Goal: Find specific page/section: Find specific page/section

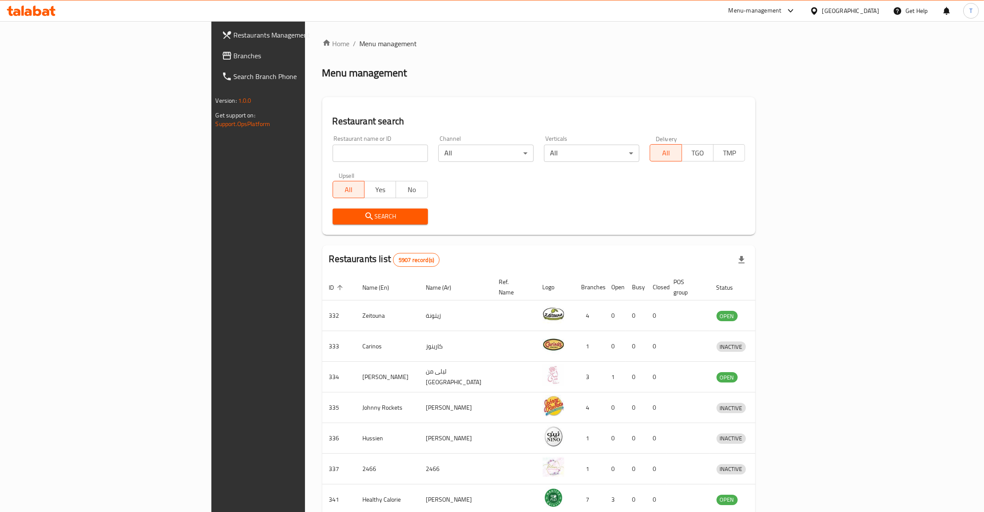
click at [353, 149] on input "search" at bounding box center [380, 153] width 95 height 17
type input "a"
type input "tea time"
click button "Search" at bounding box center [380, 216] width 95 height 16
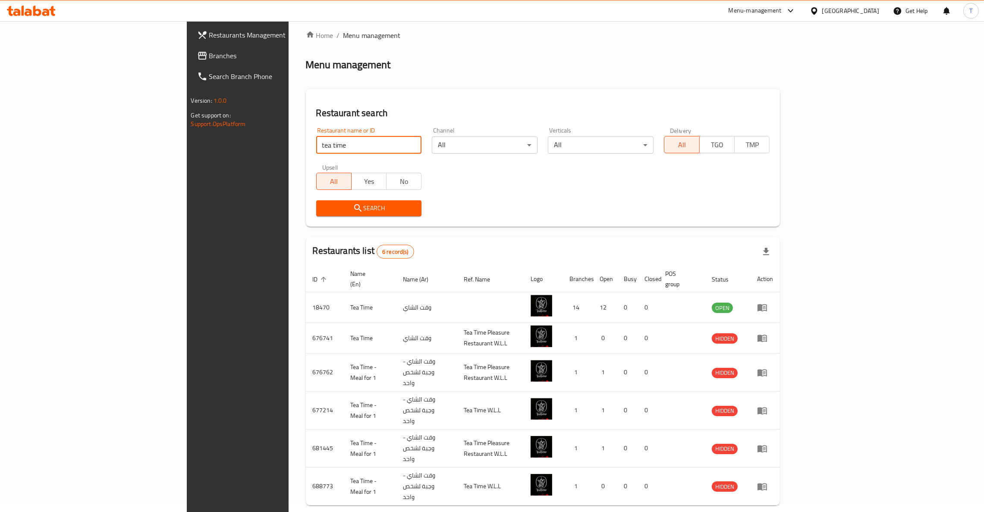
scroll to position [10, 0]
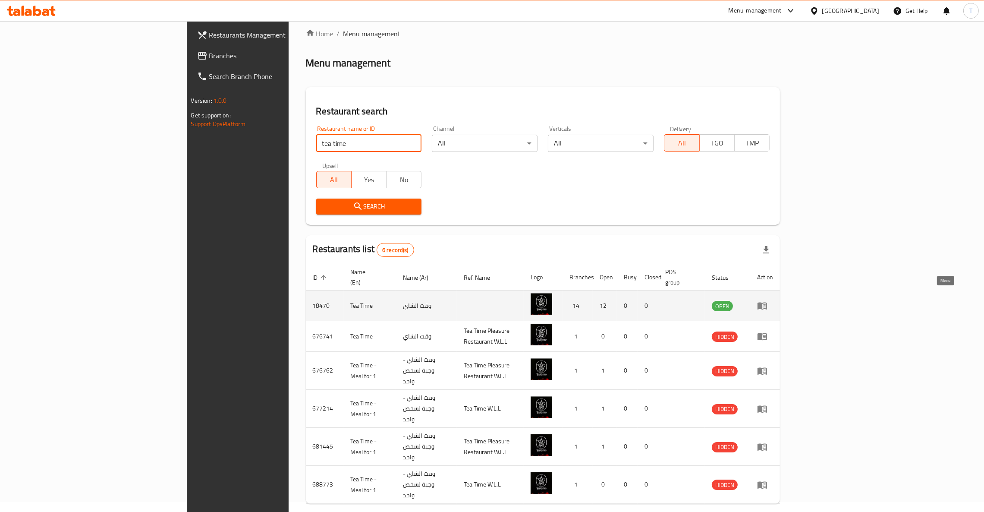
click at [767, 300] on icon "enhanced table" at bounding box center [762, 305] width 10 height 10
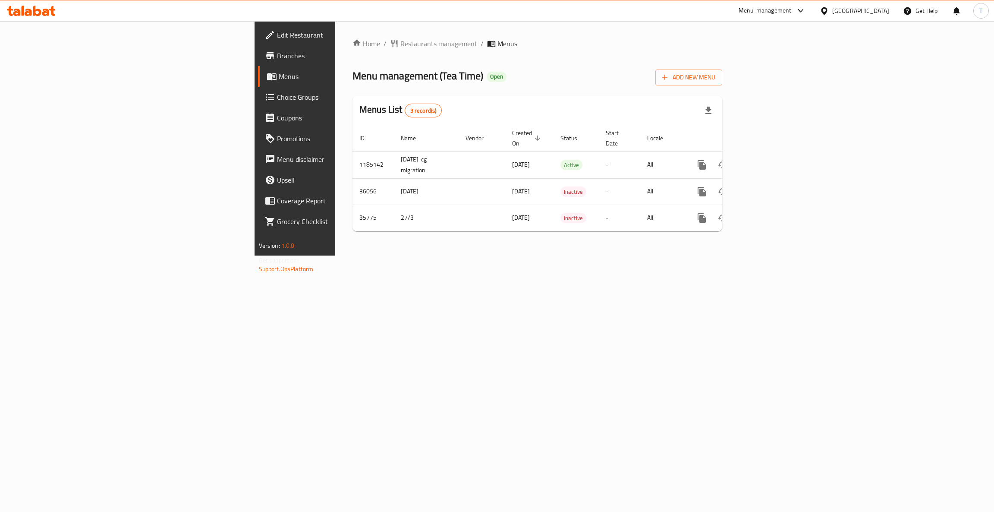
click at [277, 57] on span "Branches" at bounding box center [345, 55] width 137 height 10
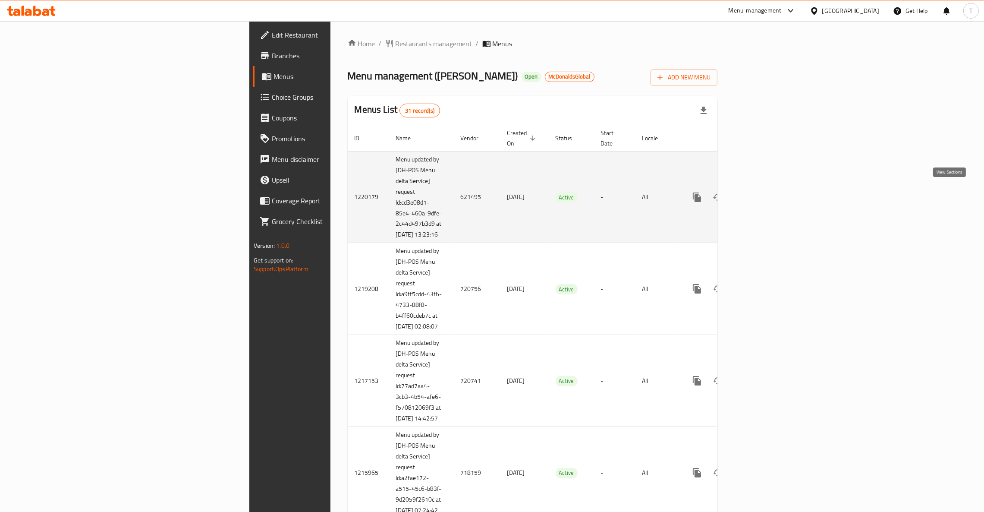
click at [770, 191] on link "enhanced table" at bounding box center [759, 197] width 21 height 21
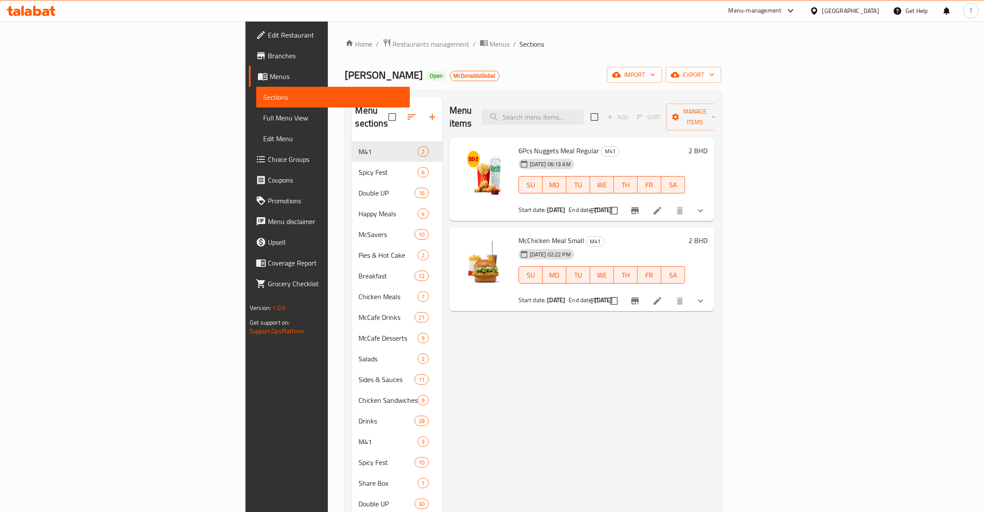
click at [547, 390] on div "Menu items Add Sort Manage items 6Pcs Nuggets Meal Regular M41 [DATE] 06:13 AM …" at bounding box center [579, 442] width 272 height 690
click at [584, 111] on input "search" at bounding box center [533, 117] width 102 height 15
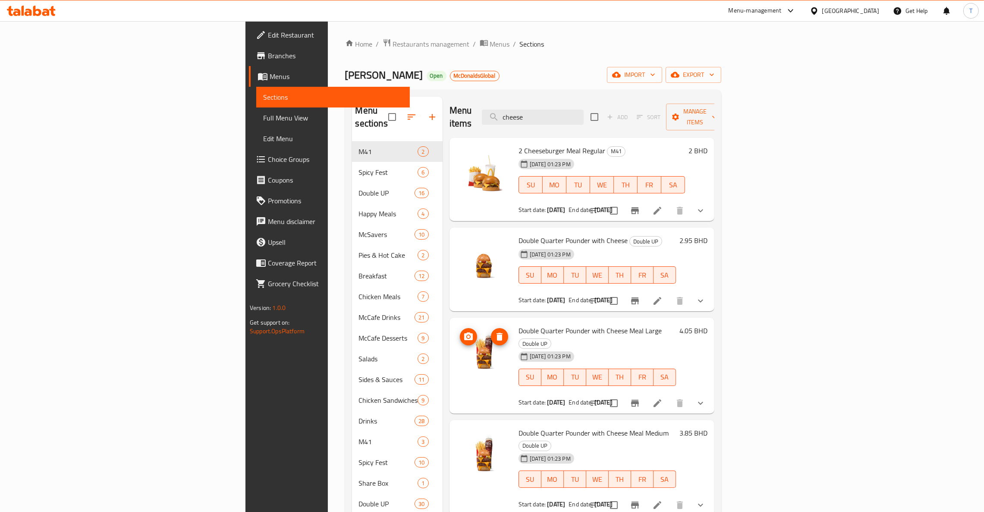
scroll to position [259, 0]
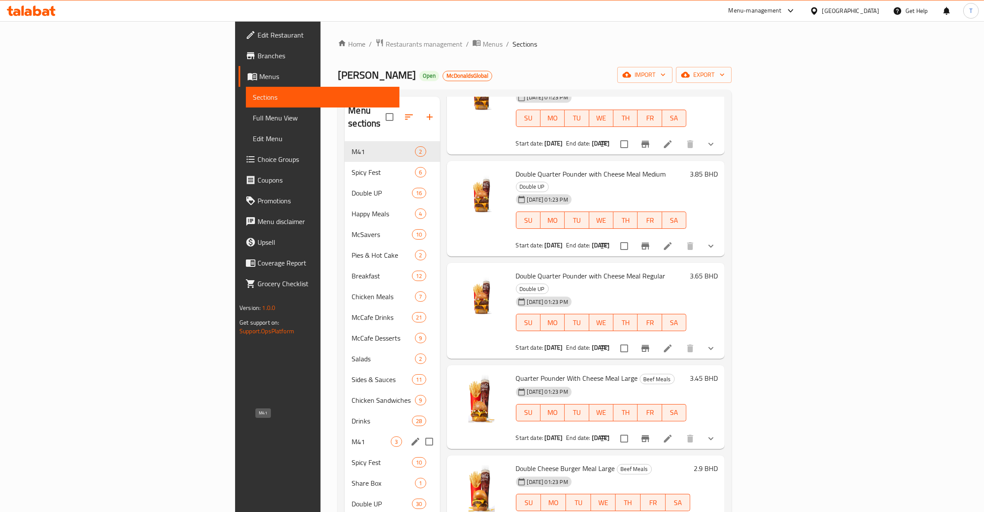
type input "cheese"
click at [352, 436] on span "M41" at bounding box center [371, 441] width 39 height 10
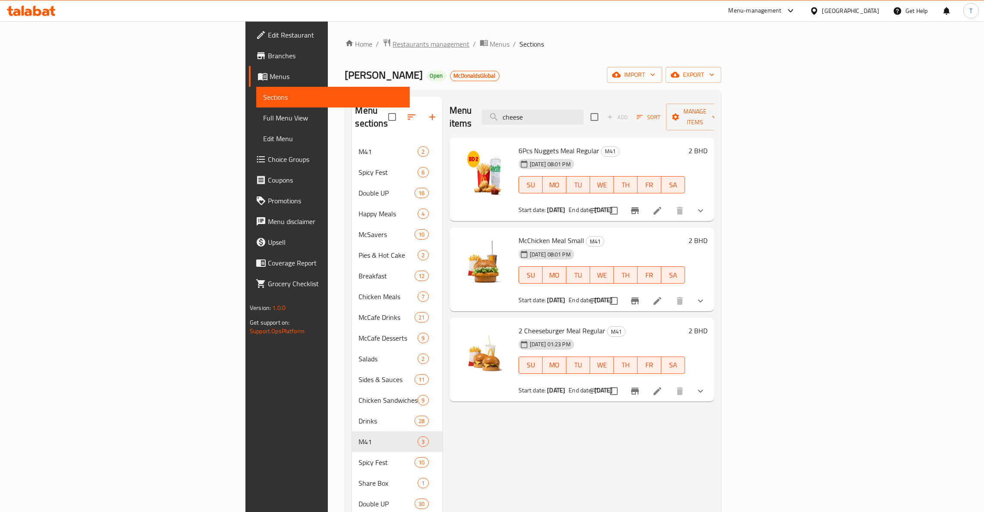
click at [393, 43] on span "Restaurants management" at bounding box center [431, 44] width 77 height 10
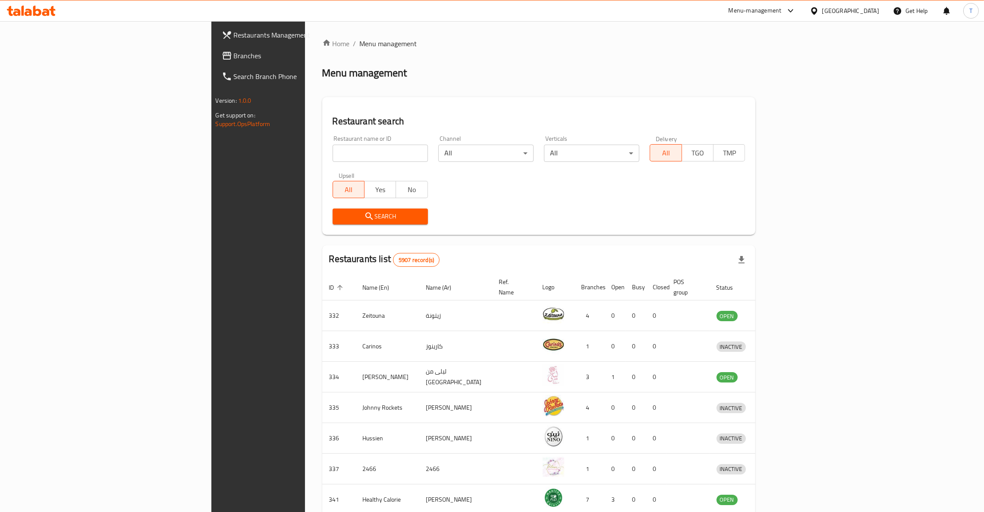
click at [322, 151] on div "Home / Menu management Menu management Restaurant search Restaurant name or ID …" at bounding box center [539, 336] width 434 height 597
click at [333, 156] on input "search" at bounding box center [380, 153] width 95 height 17
click button "Search" at bounding box center [380, 216] width 95 height 16
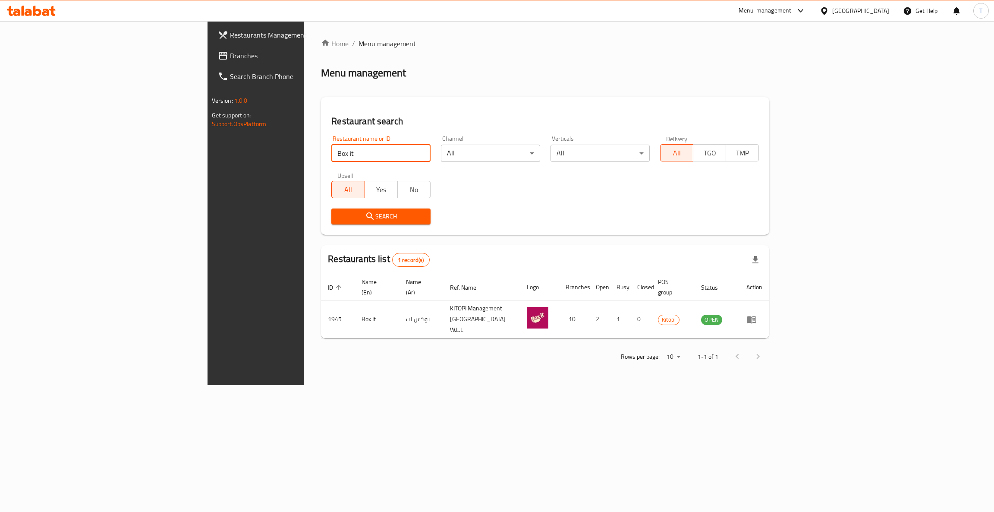
drag, startPoint x: 192, startPoint y: 151, endPoint x: 152, endPoint y: 151, distance: 40.6
click at [208, 151] on div "Restaurants Management Branches Search Branch Phone Version: 1.0.0 Get support …" at bounding box center [497, 203] width 579 height 364
type input "[PERSON_NAME]"
click button "Search" at bounding box center [380, 216] width 99 height 16
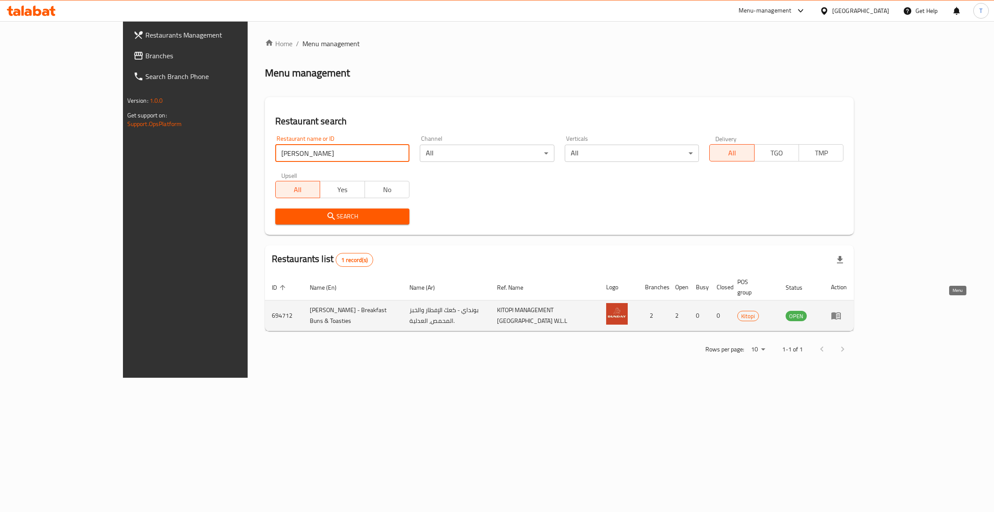
click at [841, 312] on icon "enhanced table" at bounding box center [835, 315] width 9 height 7
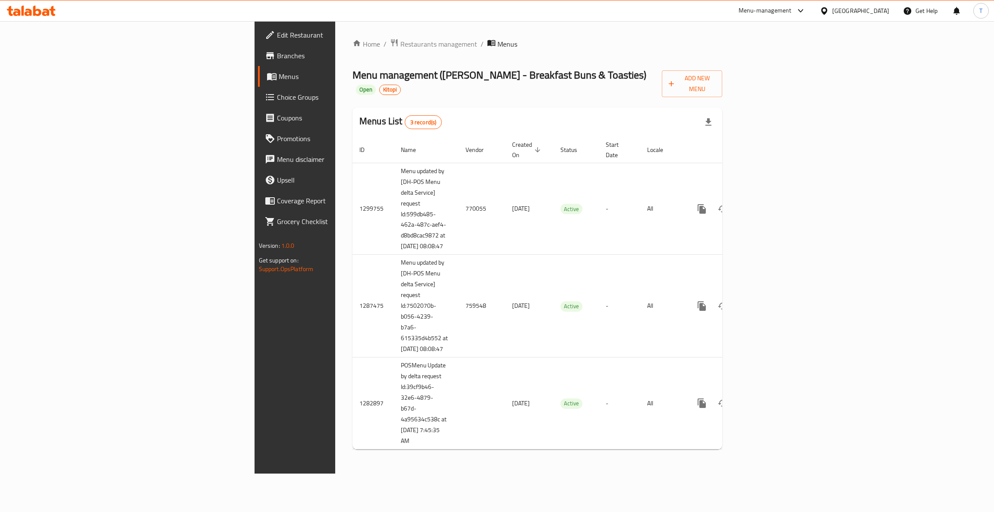
click at [277, 56] on span "Branches" at bounding box center [345, 55] width 137 height 10
